Goal: Information Seeking & Learning: Find specific fact

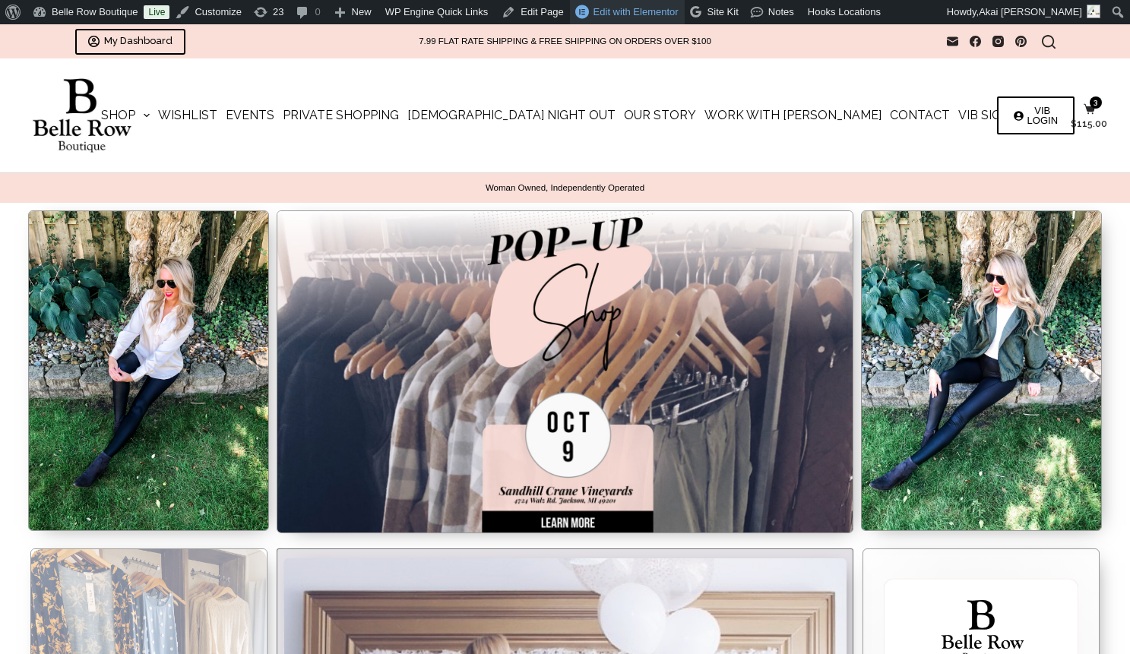
click at [609, 11] on span "Edit with Elementor" at bounding box center [636, 11] width 85 height 11
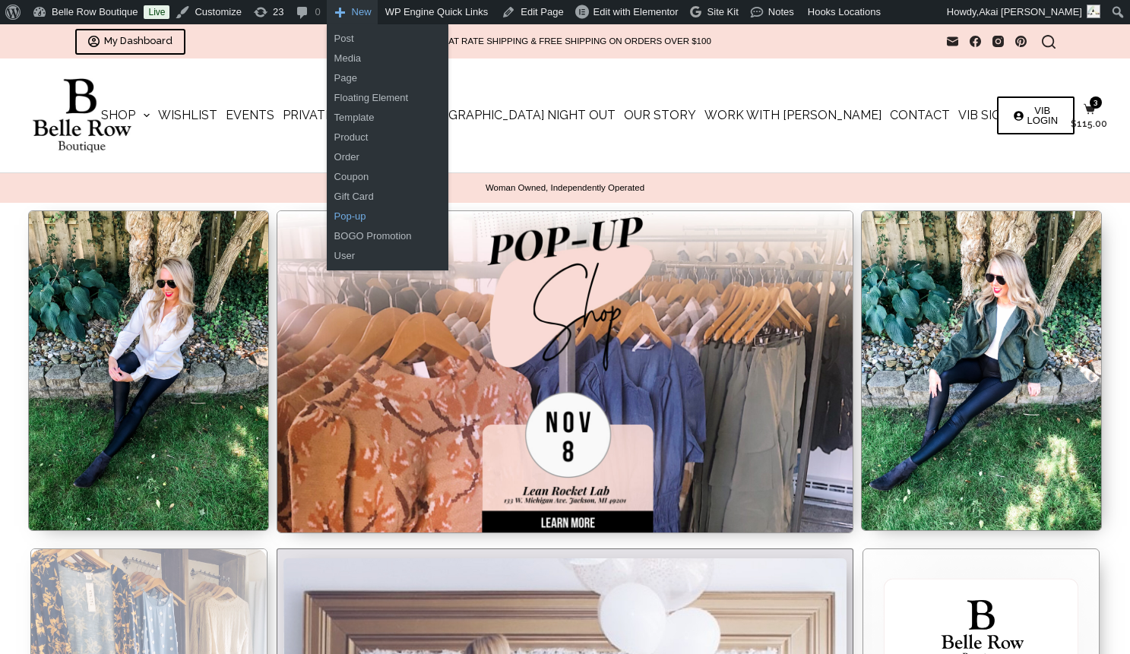
click at [367, 218] on link "Pop-up" at bounding box center [388, 217] width 122 height 20
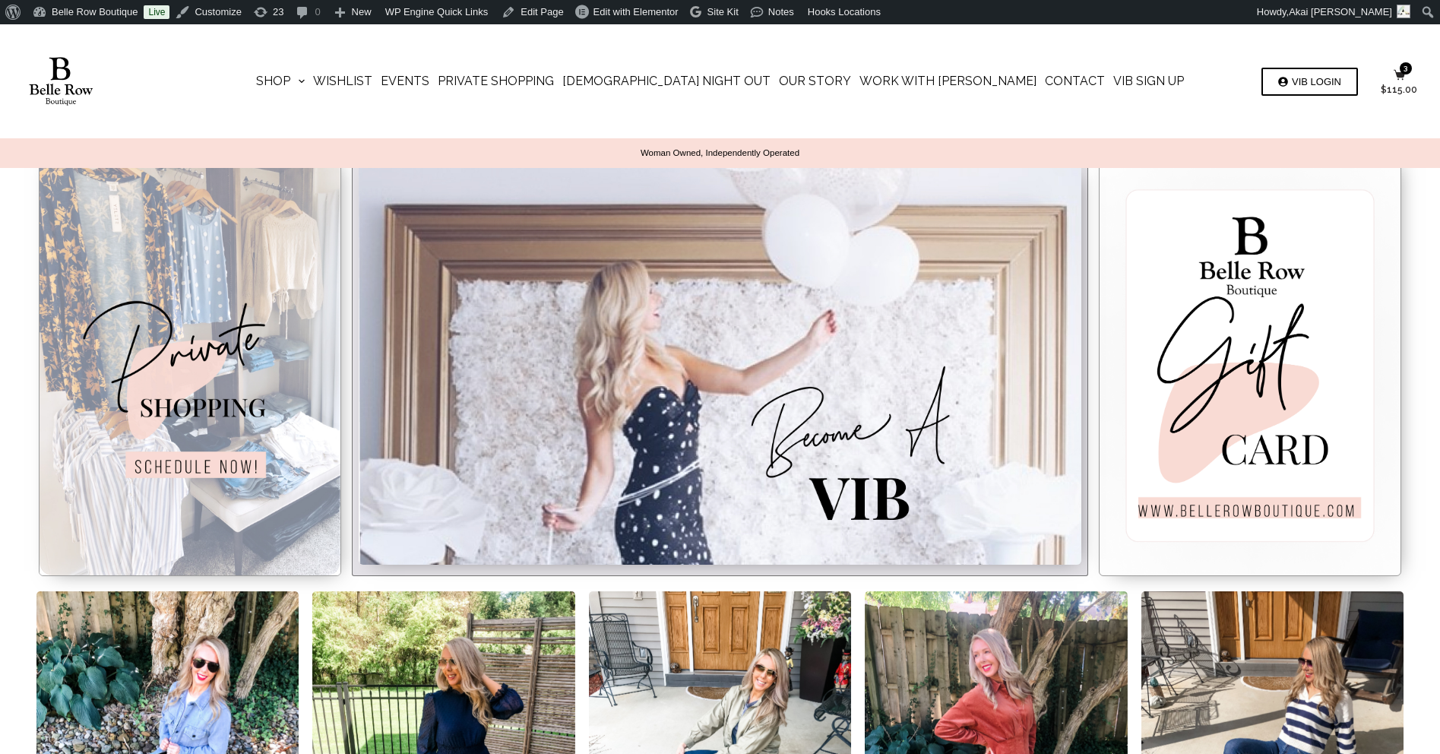
scroll to position [476, 0]
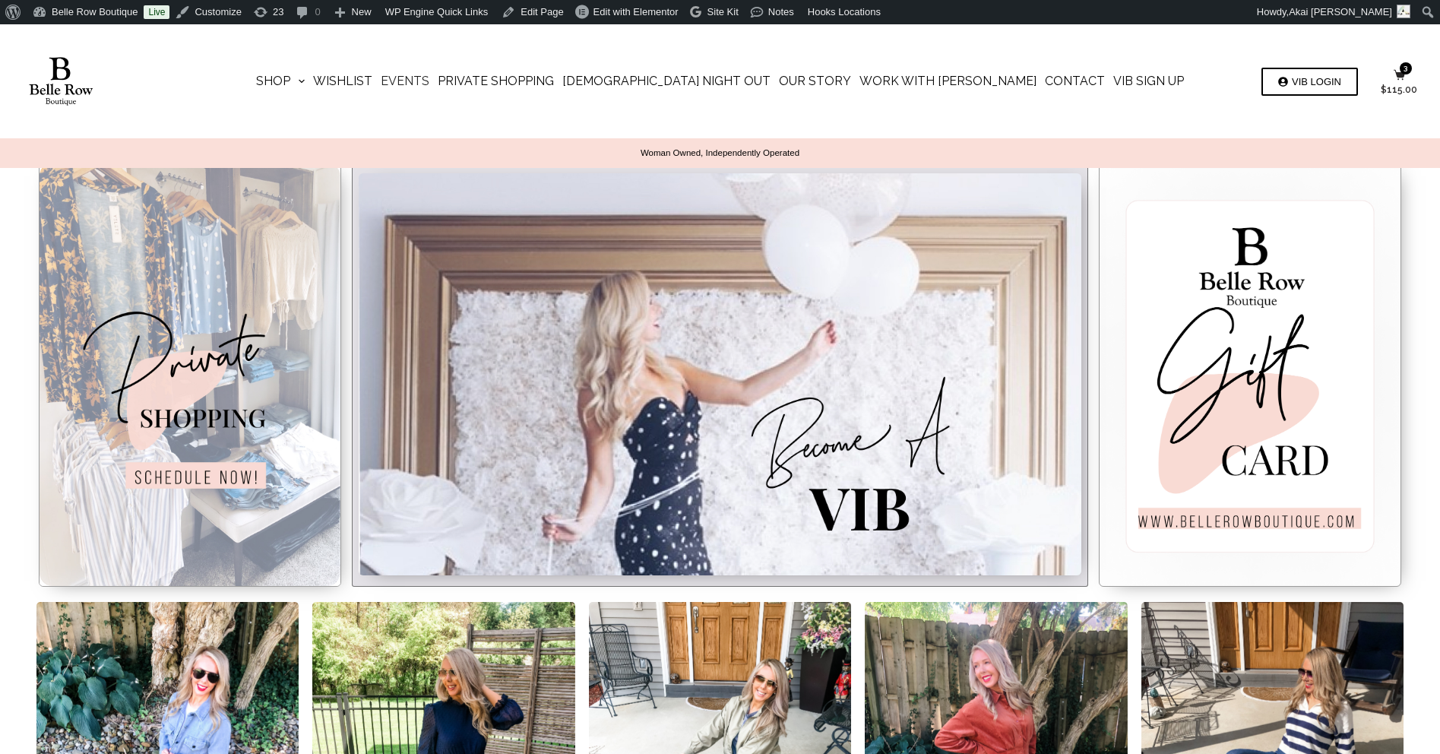
click at [434, 81] on link "Events" at bounding box center [405, 81] width 57 height 114
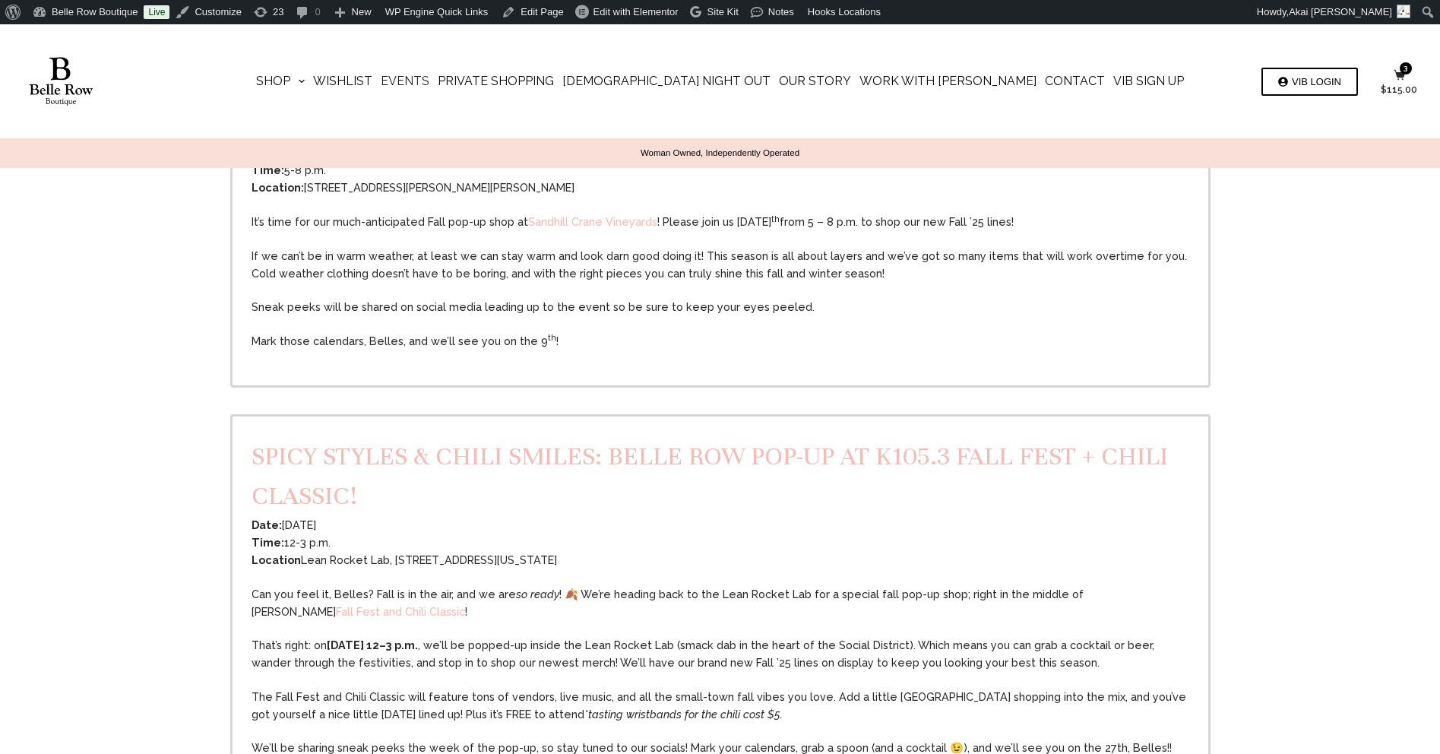
scroll to position [534, 0]
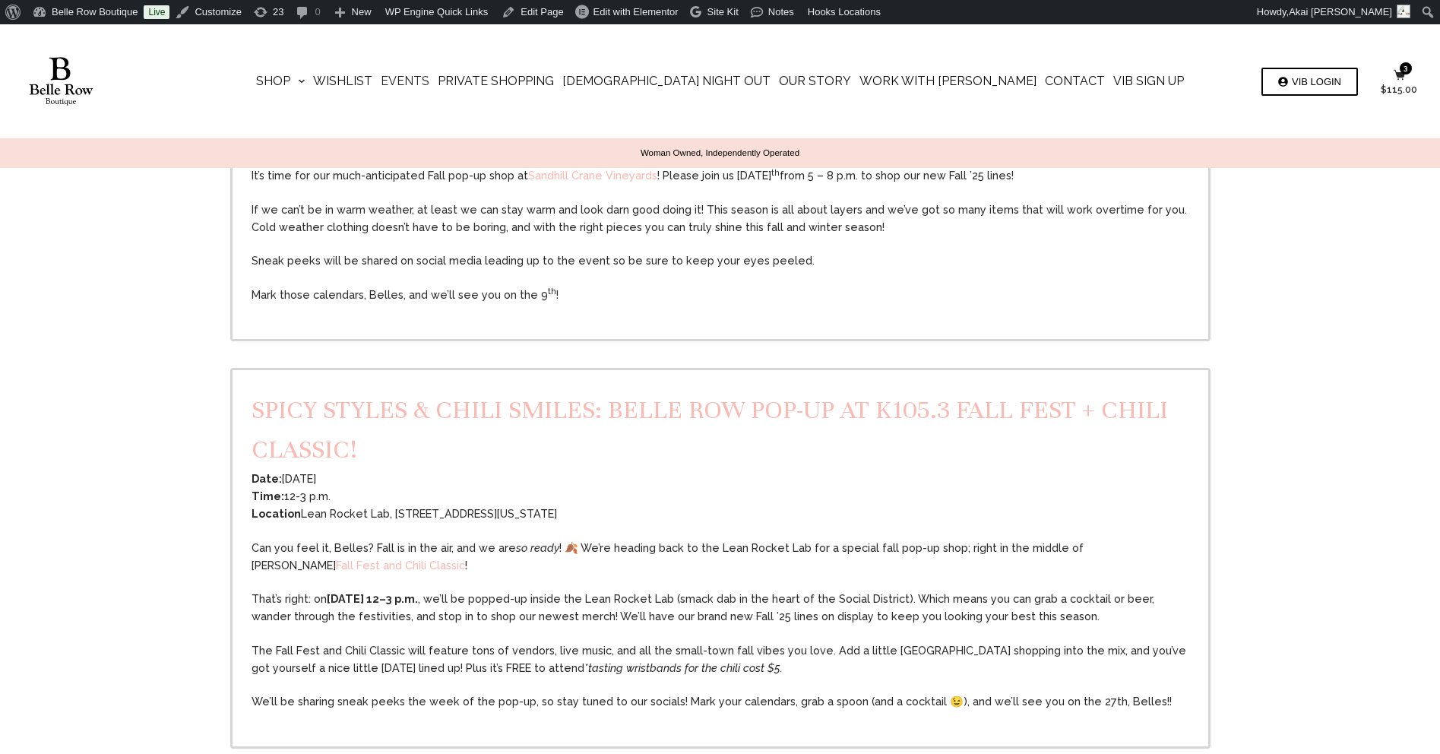
drag, startPoint x: 387, startPoint y: 511, endPoint x: 587, endPoint y: 507, distance: 199.9
click at [587, 507] on div "Location Lean Rocket Lab, 133 W Michigan Ave, Jackson, MI 49201" at bounding box center [720, 513] width 936 height 17
copy div "133 W Michigan Ave, Jackson, MI 49201"
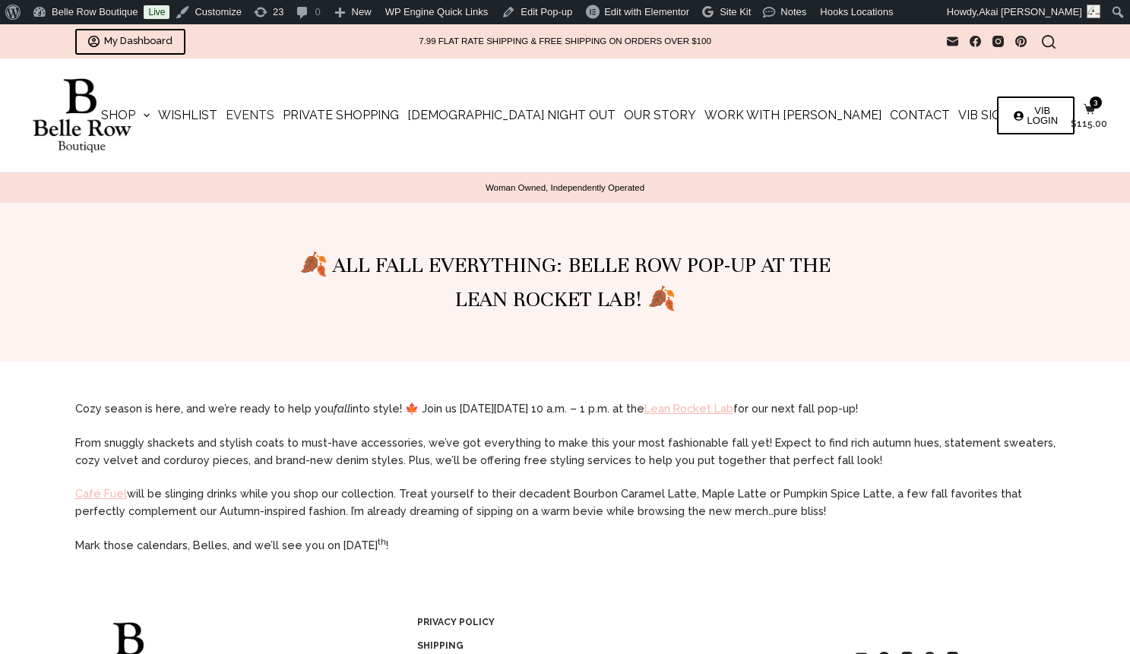
click at [279, 122] on link "Events" at bounding box center [250, 116] width 57 height 114
